Goal: Information Seeking & Learning: Learn about a topic

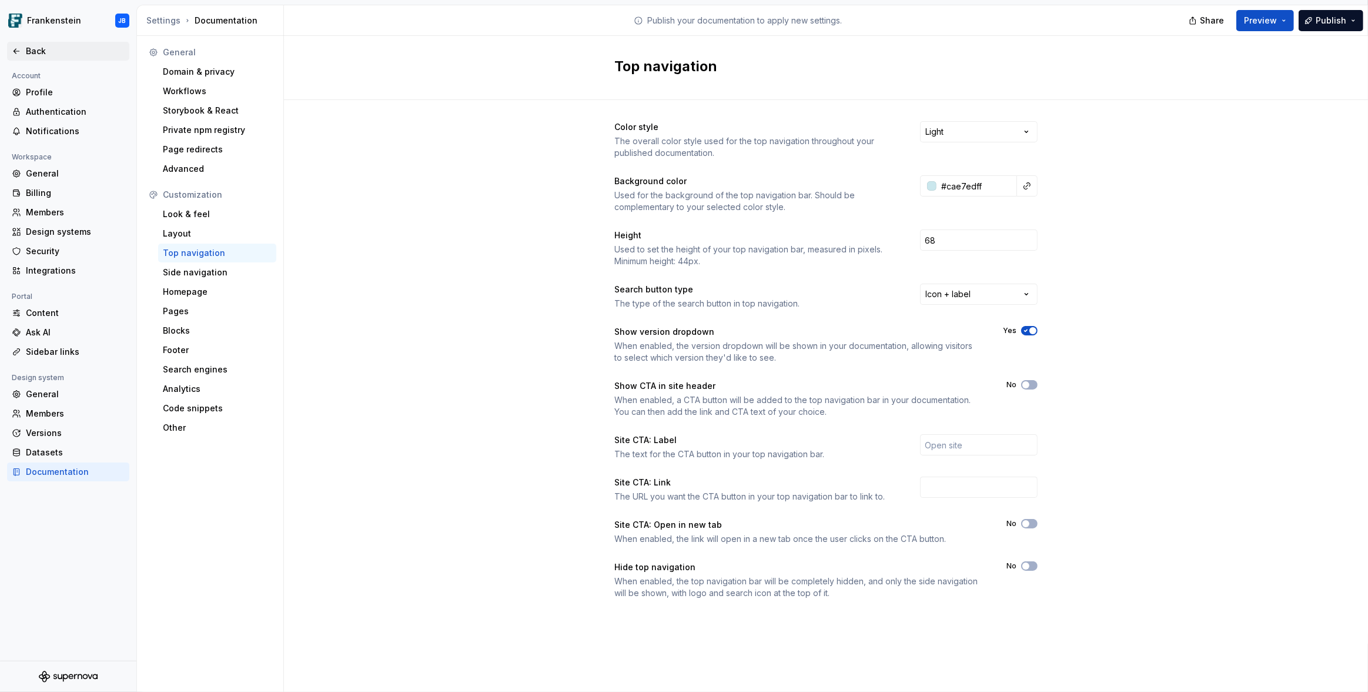
click at [28, 57] on div "Back" at bounding box center [75, 51] width 99 height 12
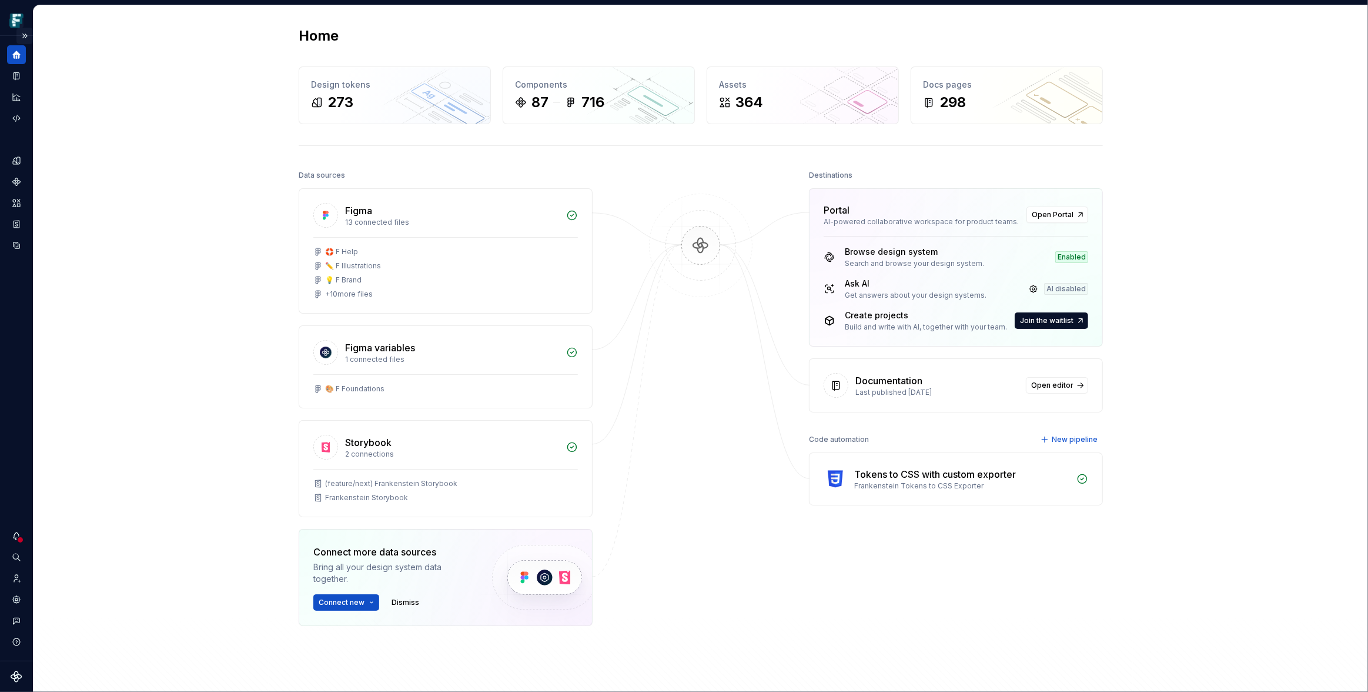
click at [27, 34] on button "Expand sidebar" at bounding box center [24, 36] width 16 height 16
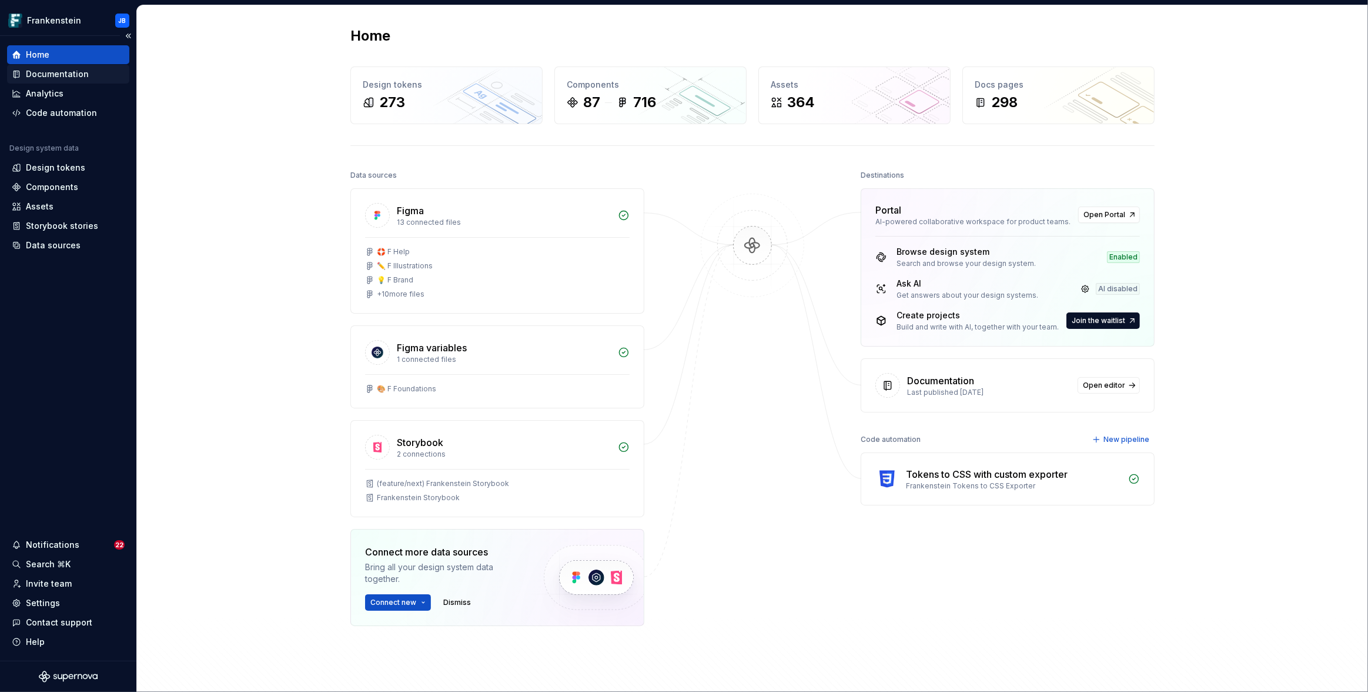
click at [68, 74] on div "Documentation" at bounding box center [57, 74] width 63 height 12
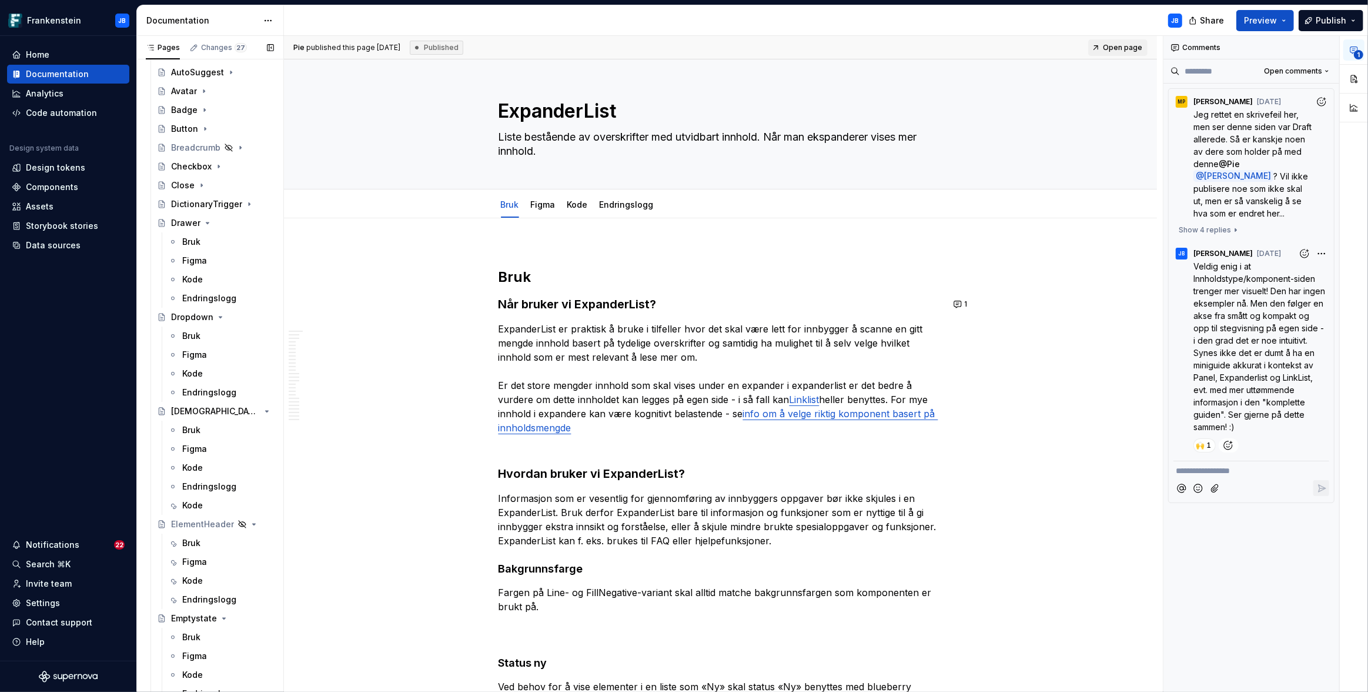
scroll to position [517, 0]
click at [207, 219] on icon "Page tree" at bounding box center [207, 217] width 9 height 9
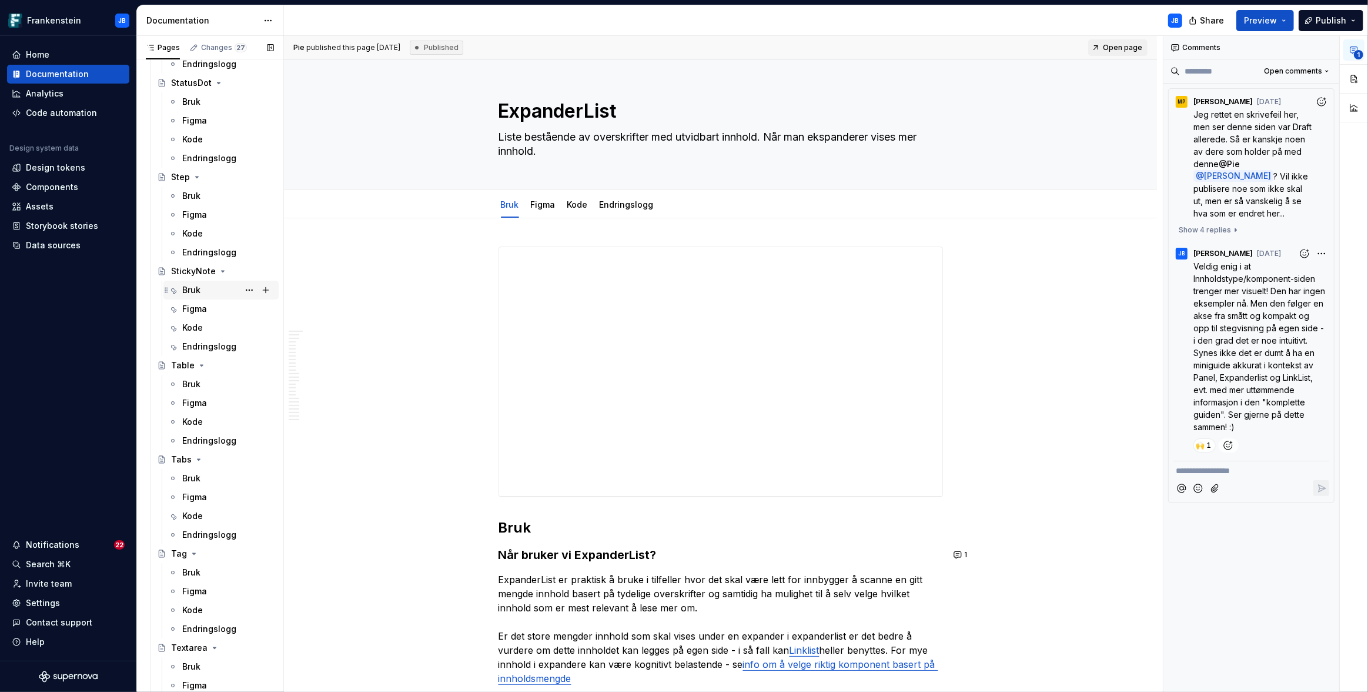
scroll to position [3628, 0]
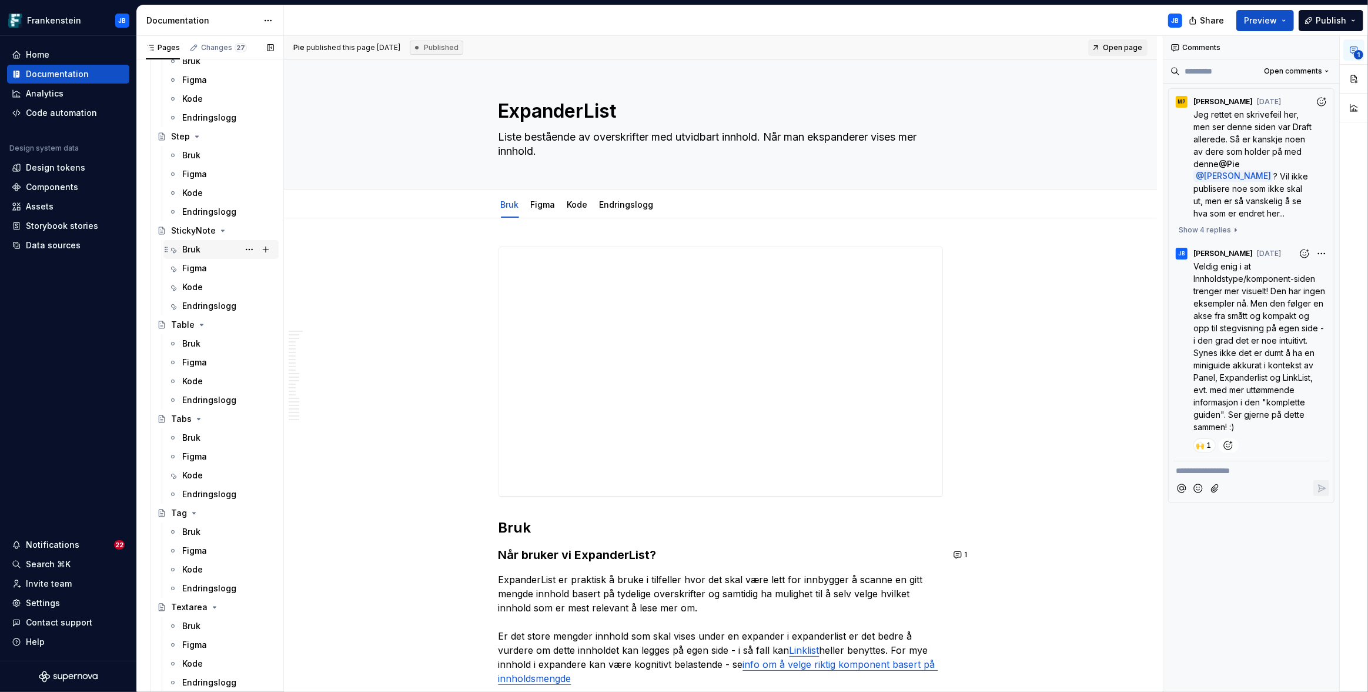
click at [189, 243] on div "Bruk" at bounding box center [191, 249] width 18 height 12
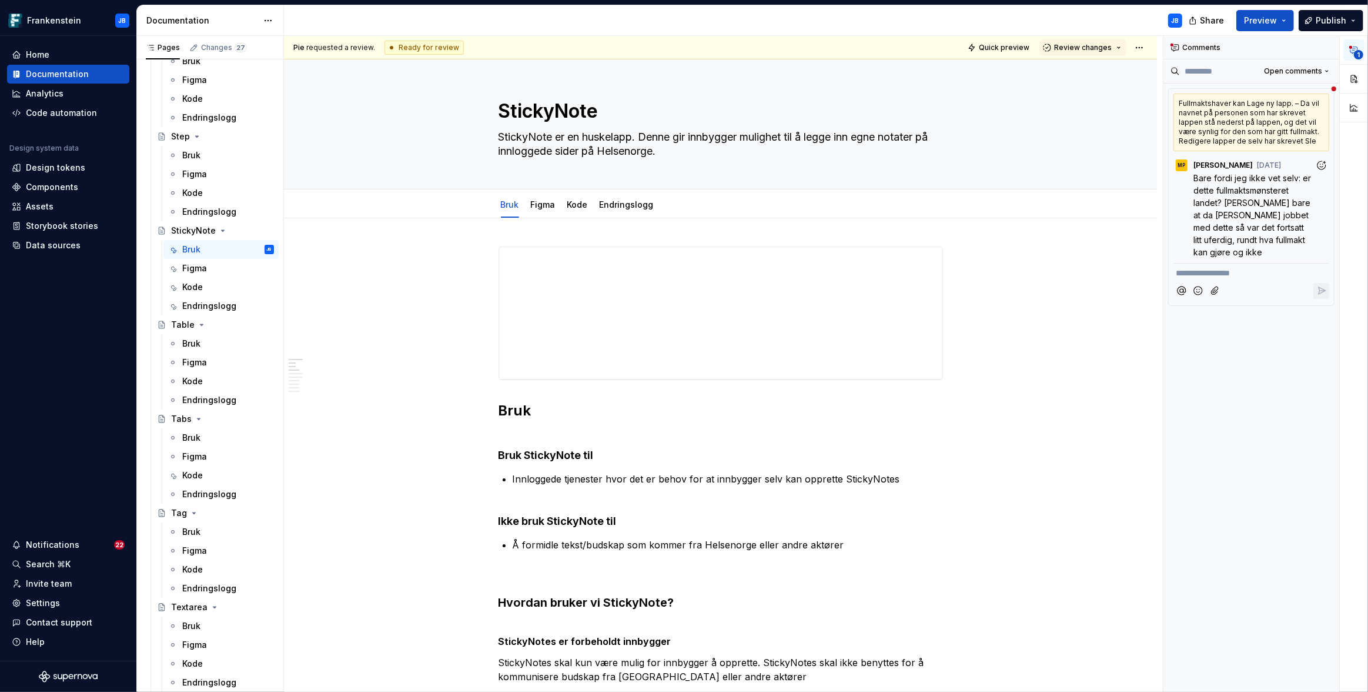
click at [1294, 126] on div "Fullmaktshaver kan Lage ny lapp. – Da vil navnet på personen som har skrevet la…" at bounding box center [1252, 123] width 156 height 58
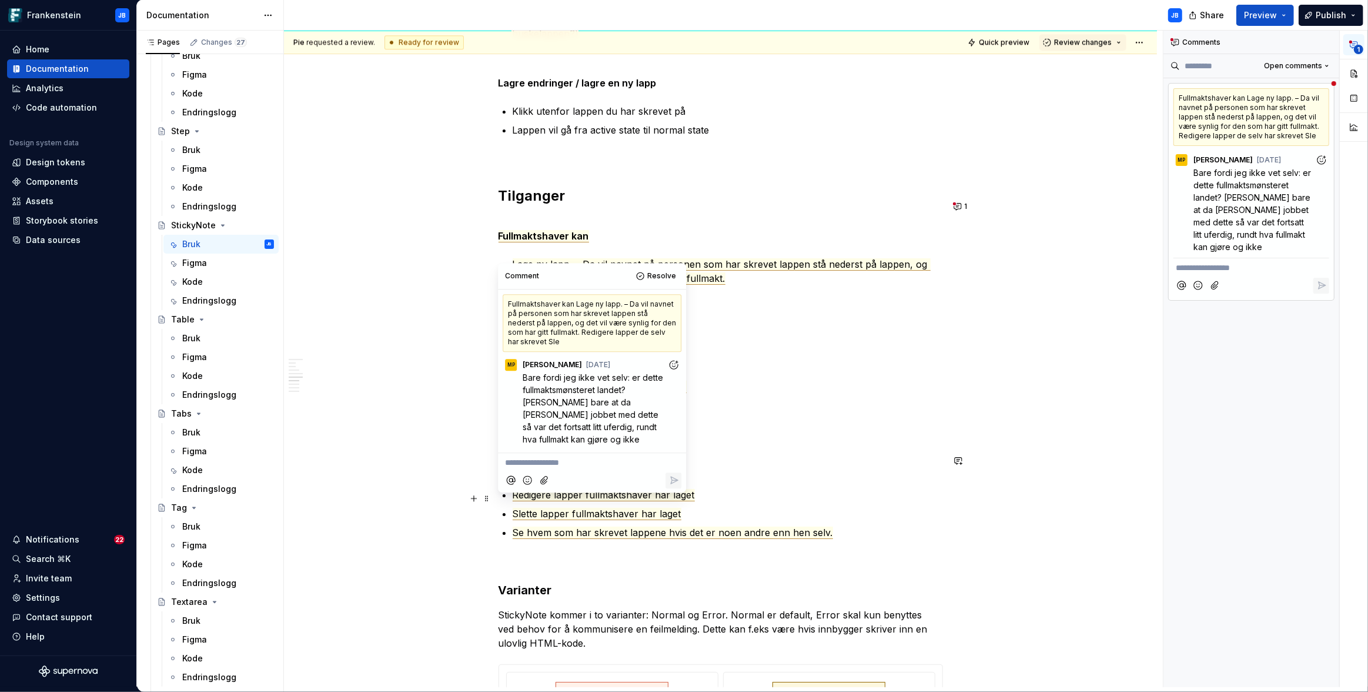
scroll to position [3450, 0]
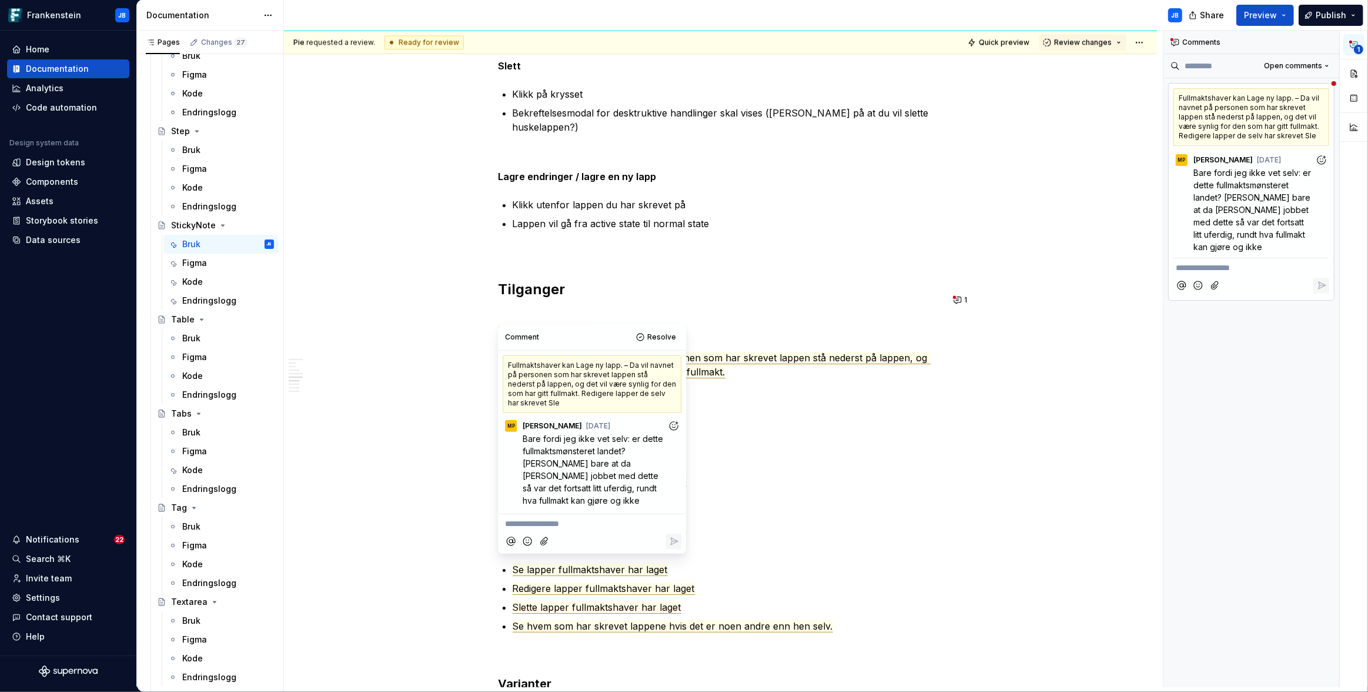
type textarea "*"
